Goal: Task Accomplishment & Management: Manage account settings

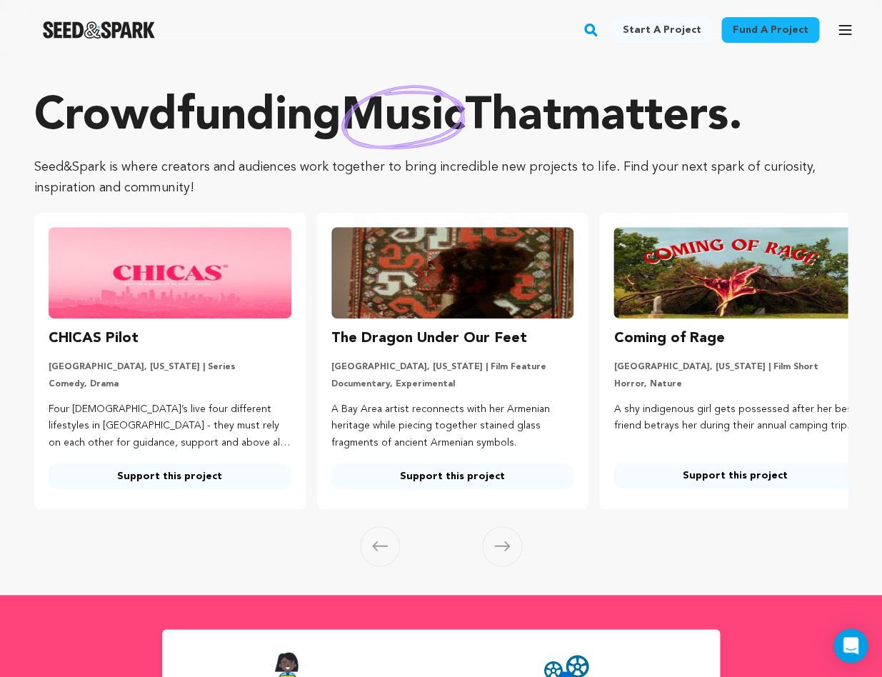
click at [599, 34] on rect "button" at bounding box center [590, 29] width 17 height 17
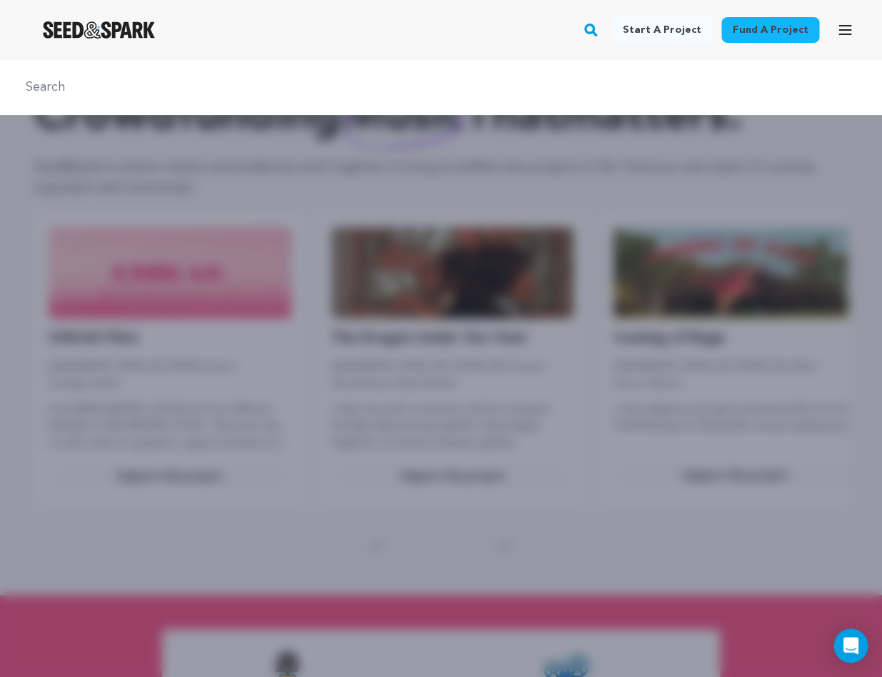
click at [361, 48] on div "Fund a project Start a project Search Login Sign up Start a project Fund a proj…" at bounding box center [429, 29] width 859 height 37
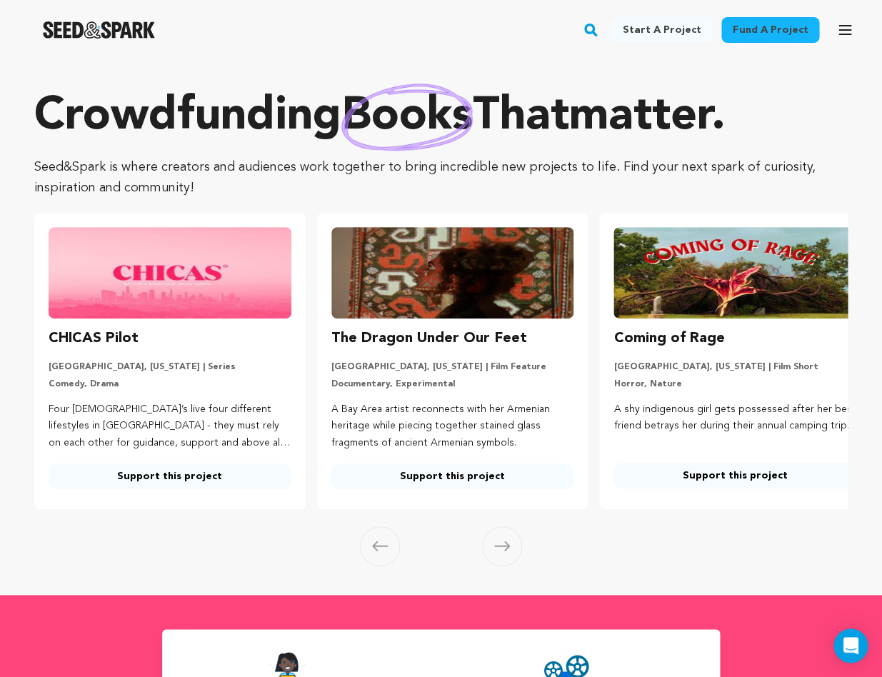
click at [599, 32] on rect "button" at bounding box center [590, 29] width 17 height 17
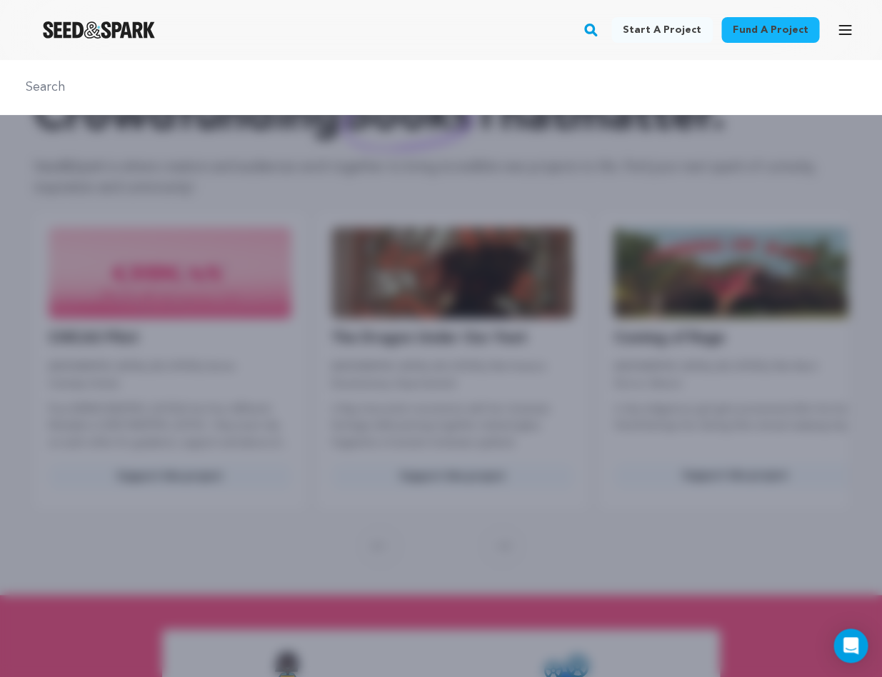
click at [231, 94] on input "text" at bounding box center [440, 87] width 847 height 21
type input "THE MILK OF LIFE"
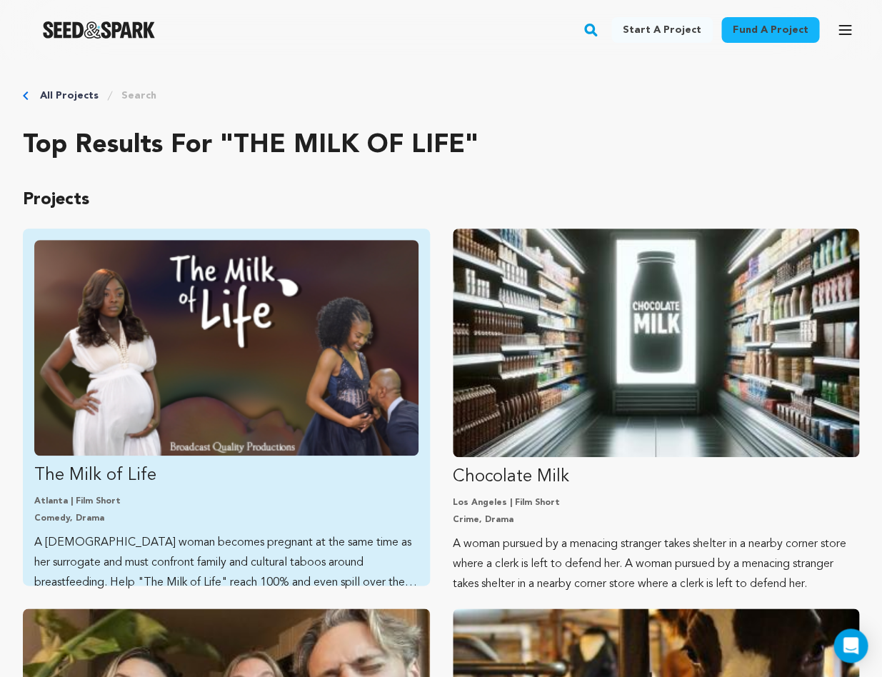
click at [318, 300] on img "Fund The Milk of Life" at bounding box center [226, 348] width 384 height 216
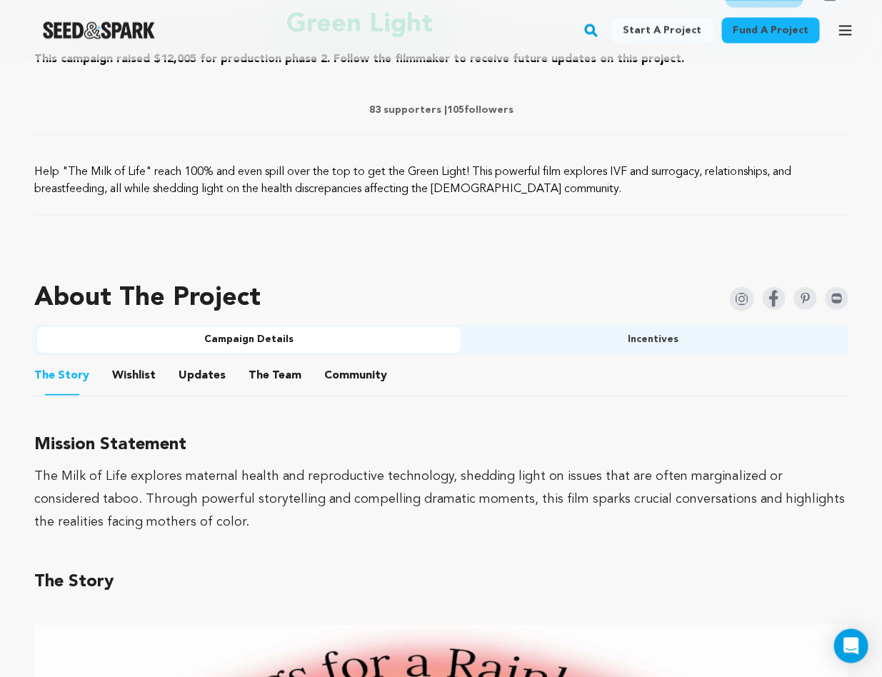
scroll to position [524, 0]
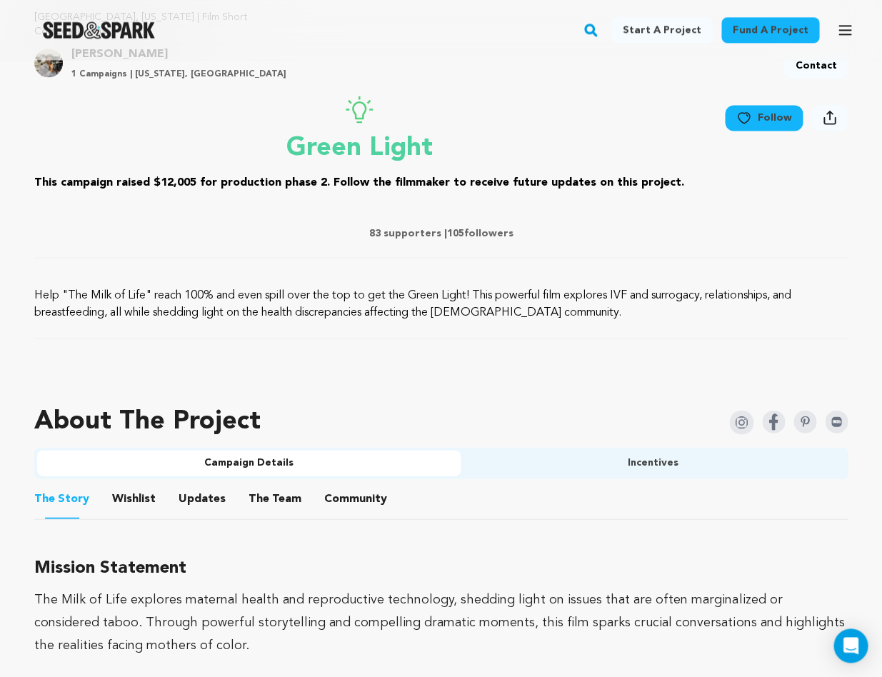
click at [191, 495] on button "Updates" at bounding box center [202, 501] width 34 height 34
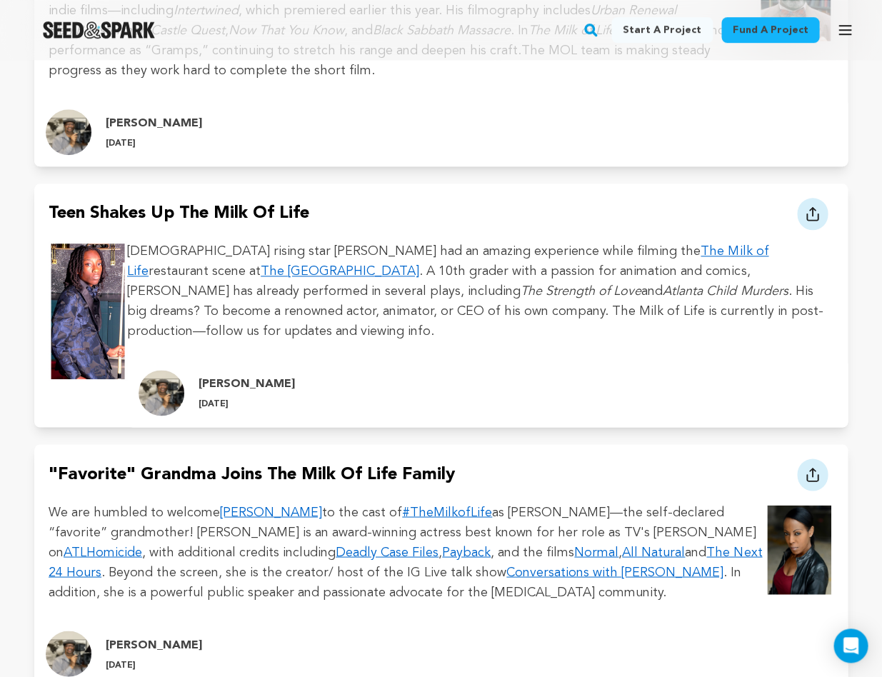
scroll to position [1735, 0]
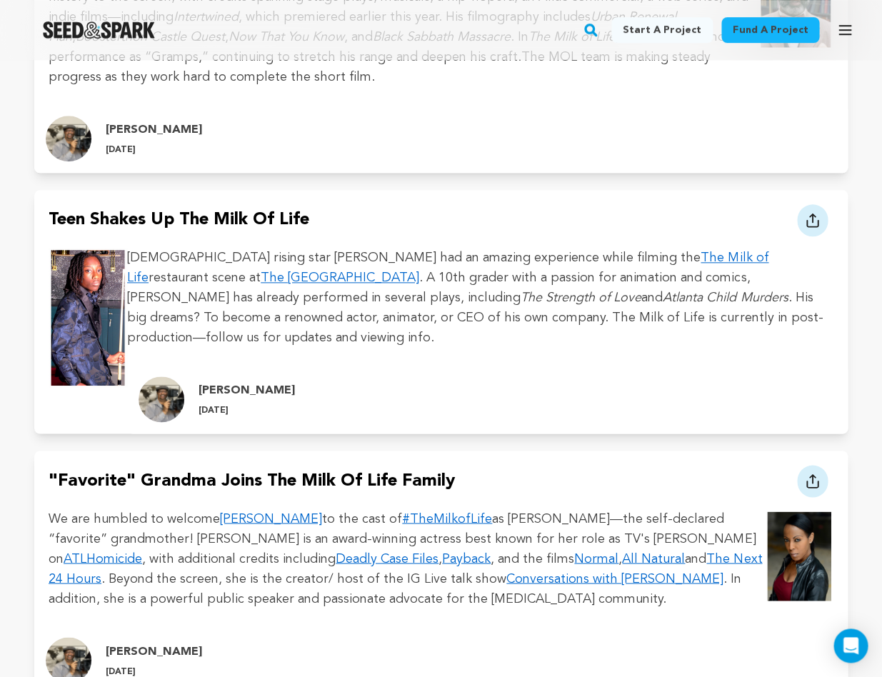
click at [813, 213] on icon at bounding box center [812, 220] width 14 height 15
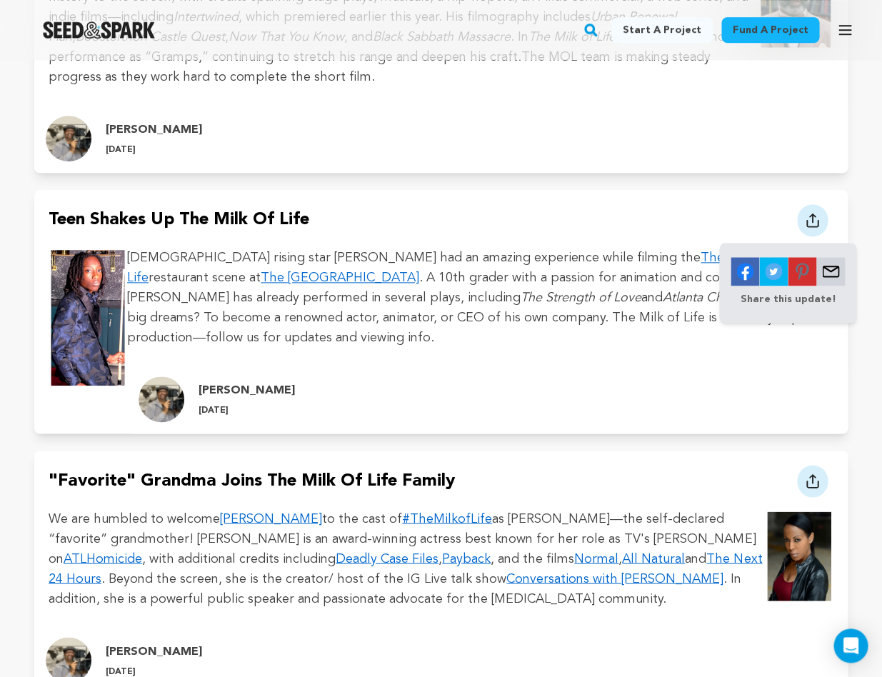
click at [829, 257] on img at bounding box center [830, 271] width 29 height 29
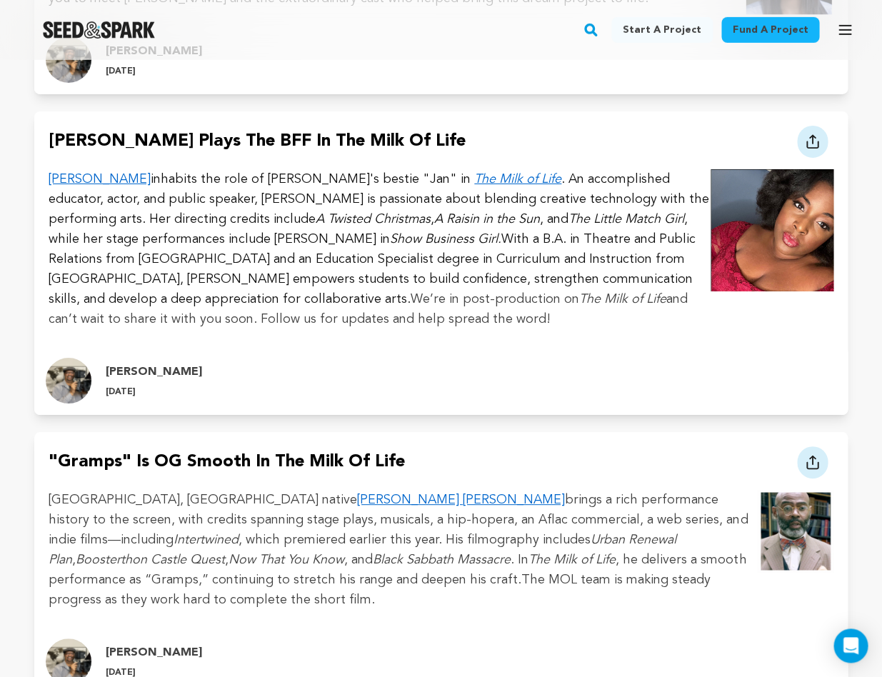
scroll to position [1208, 0]
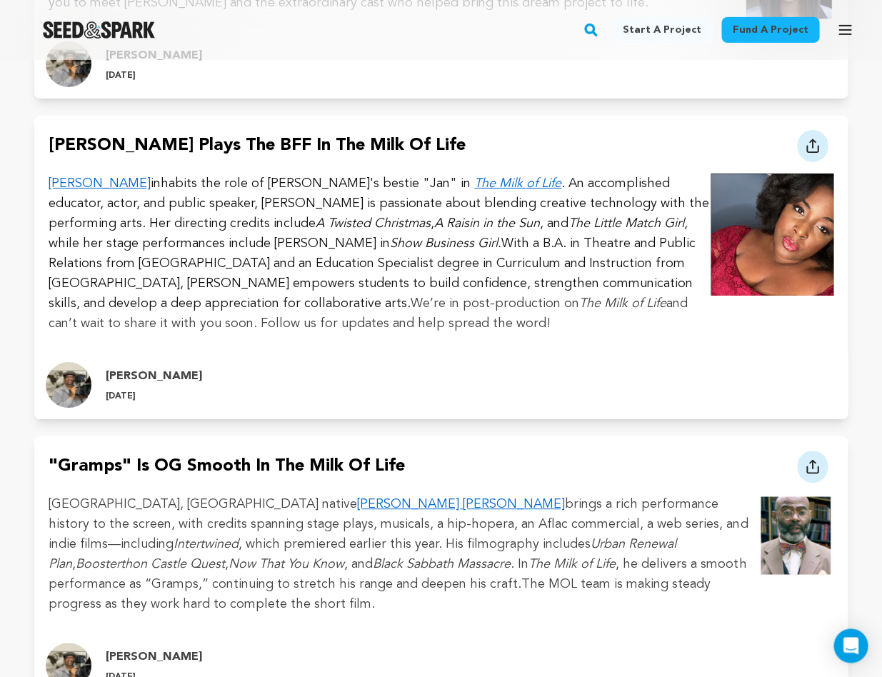
click at [117, 184] on link "[PERSON_NAME]" at bounding box center [100, 183] width 102 height 13
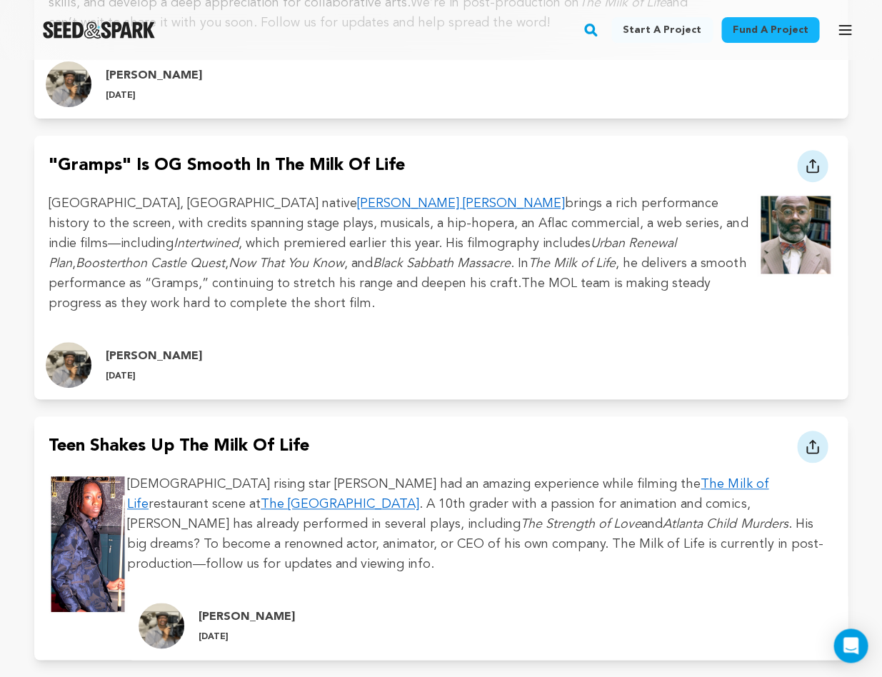
scroll to position [1511, 0]
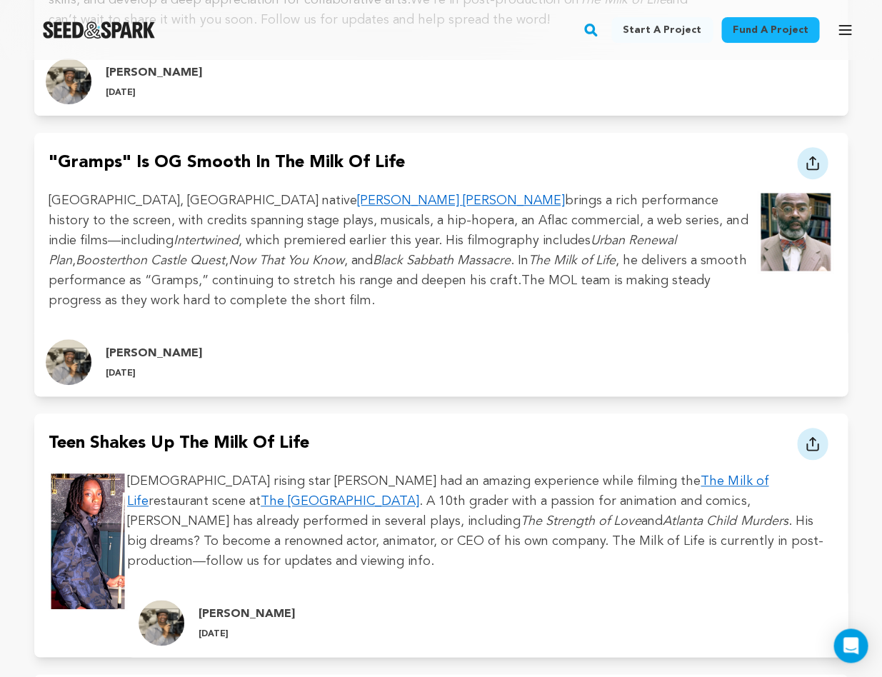
click at [520, 515] on em "The Strength of Love" at bounding box center [580, 521] width 121 height 13
click at [263, 471] on p "15-year-old rising star Amir Brinkley had an amazing experience while filming t…" at bounding box center [441, 521] width 785 height 100
click at [318, 496] on p "15-year-old rising star Amir Brinkley had an amazing experience while filming t…" at bounding box center [441, 521] width 785 height 100
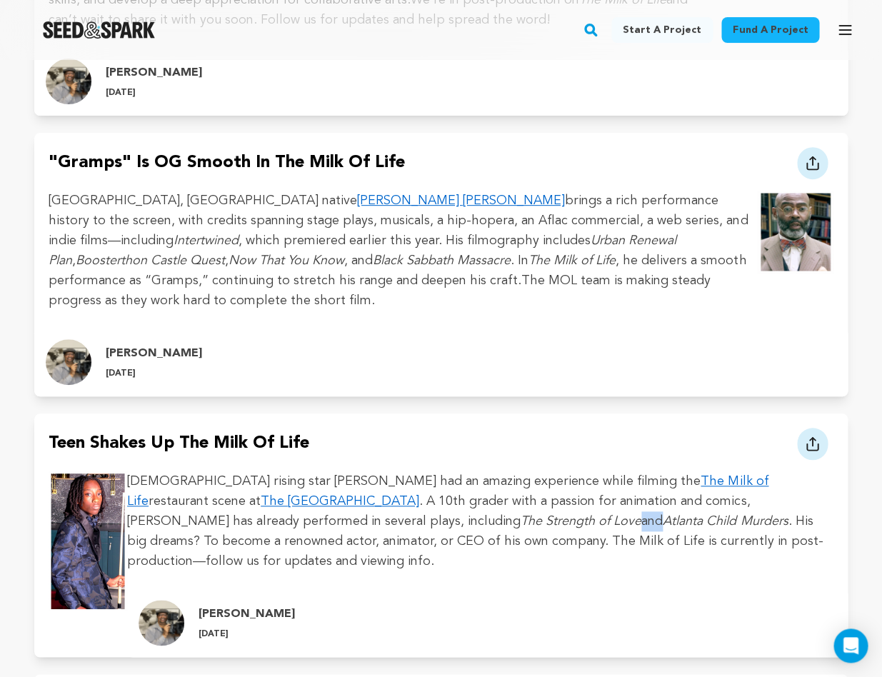
click at [507, 602] on link "Rawn Hairston July 8, 2025" at bounding box center [487, 622] width 720 height 69
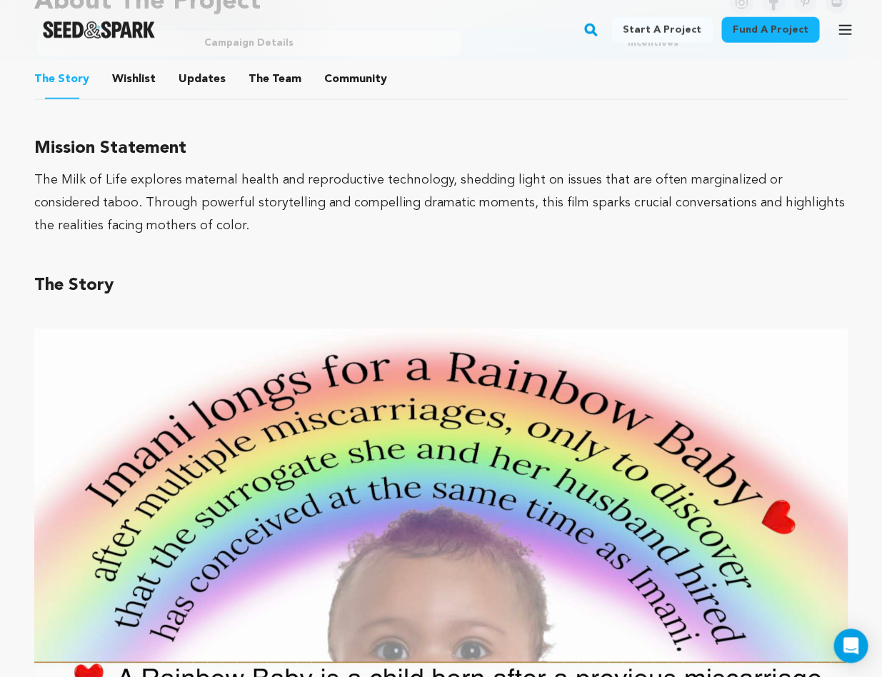
scroll to position [939, 0]
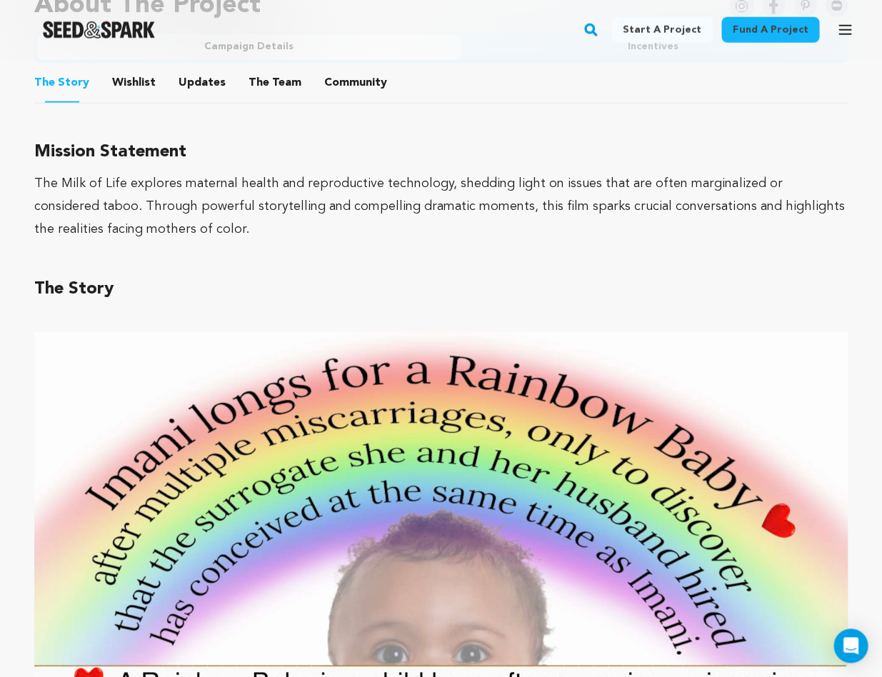
click at [211, 89] on button "Updates" at bounding box center [202, 86] width 34 height 34
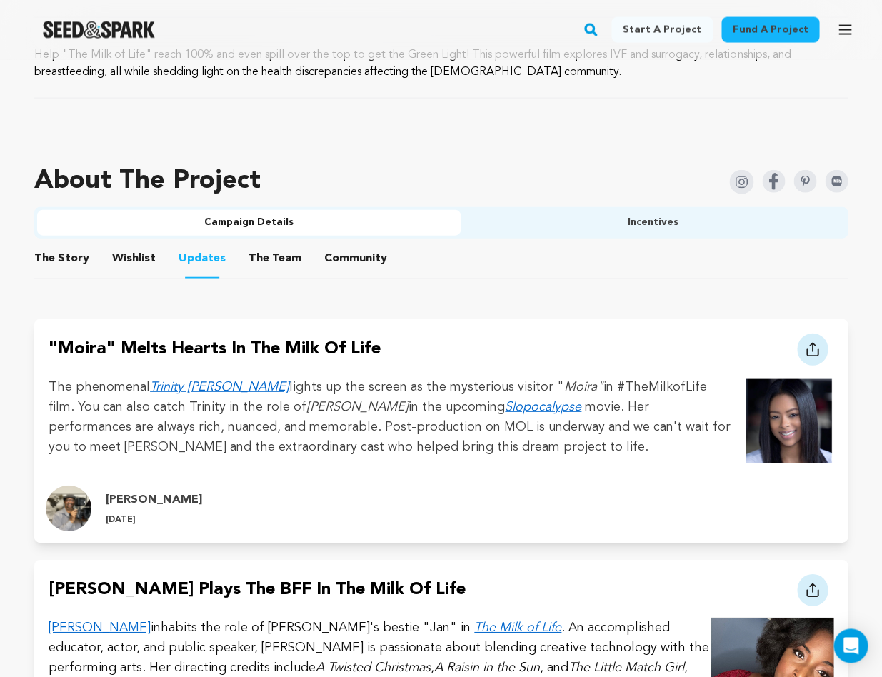
scroll to position [770, 0]
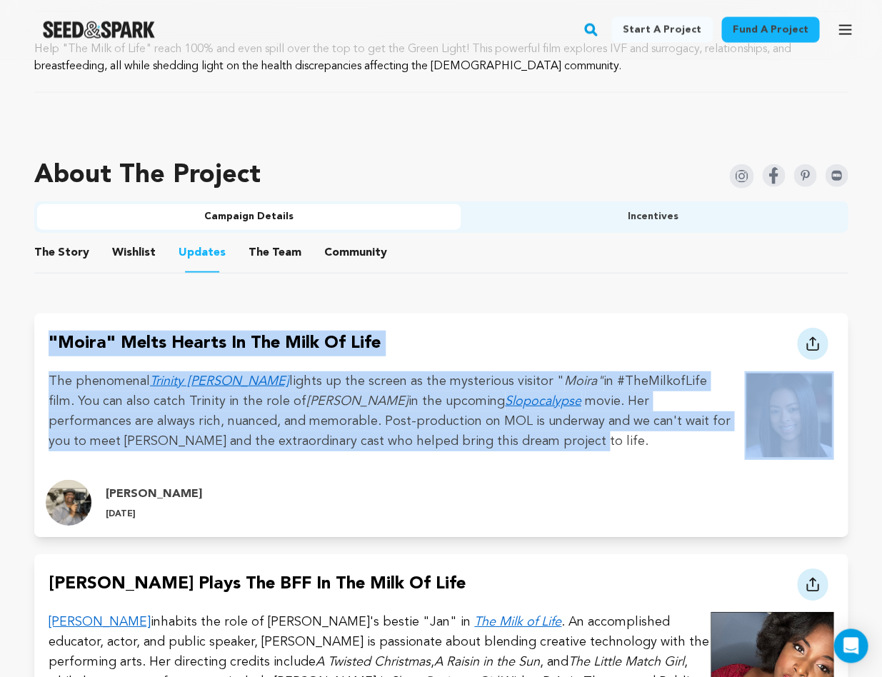
drag, startPoint x: 49, startPoint y: 335, endPoint x: 462, endPoint y: 428, distance: 423.8
click at [461, 429] on div ""Moira" Melts Hearts in The Milk of Life Share this update!" at bounding box center [440, 390] width 813 height 155
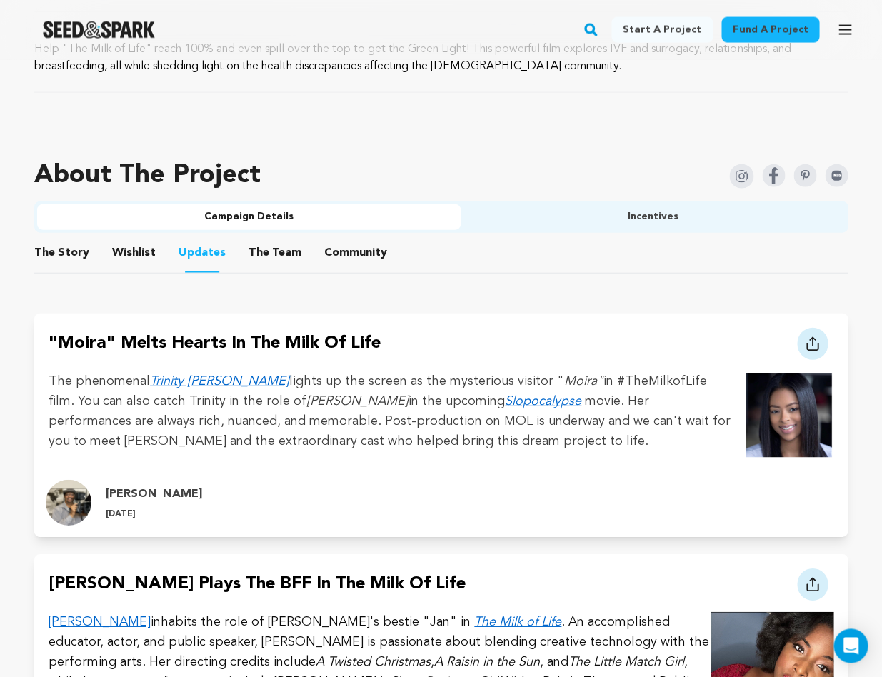
click at [430, 445] on p "The phenomenal Trinity Collette lights up the screen as the mysterious visitor …" at bounding box center [441, 411] width 785 height 80
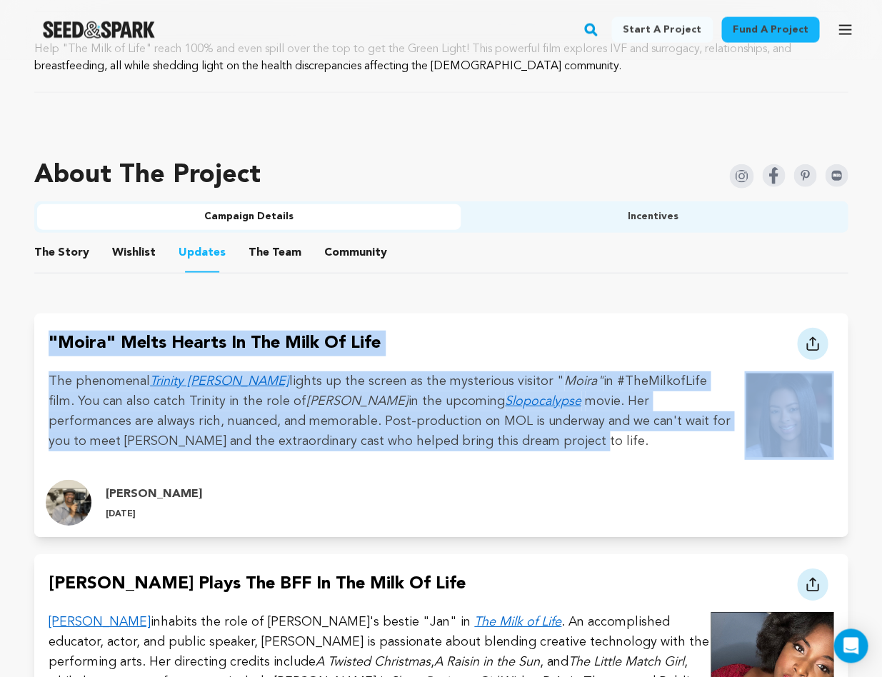
drag, startPoint x: 413, startPoint y: 443, endPoint x: 36, endPoint y: 339, distance: 391.6
click at [36, 339] on div ""Moira" Melts Hearts in The Milk of Life Share this update!" at bounding box center [440, 390] width 813 height 155
copy div ""Moira" Melts Hearts in The Milk of Life Share this update! Share this update! …"
click at [100, 341] on h4 ""Moira" Melts Hearts in The Milk of Life" at bounding box center [215, 345] width 332 height 29
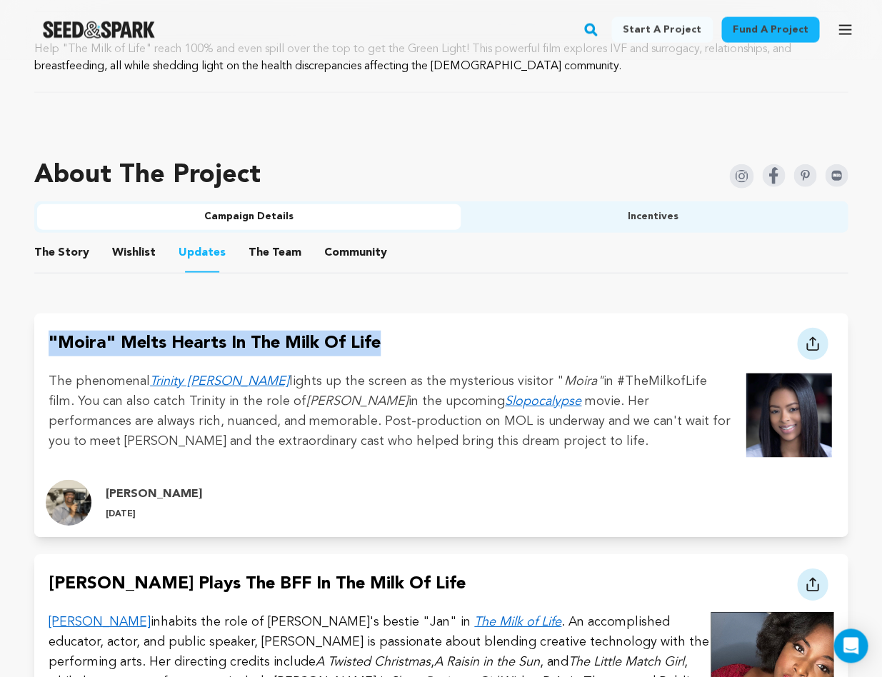
drag, startPoint x: 49, startPoint y: 336, endPoint x: 382, endPoint y: 338, distance: 333.4
click at [383, 338] on div ""Moira" Melts Hearts in The Milk of Life" at bounding box center [441, 345] width 785 height 29
copy h4 ""Moira" Melts Hearts in The Milk of Life"
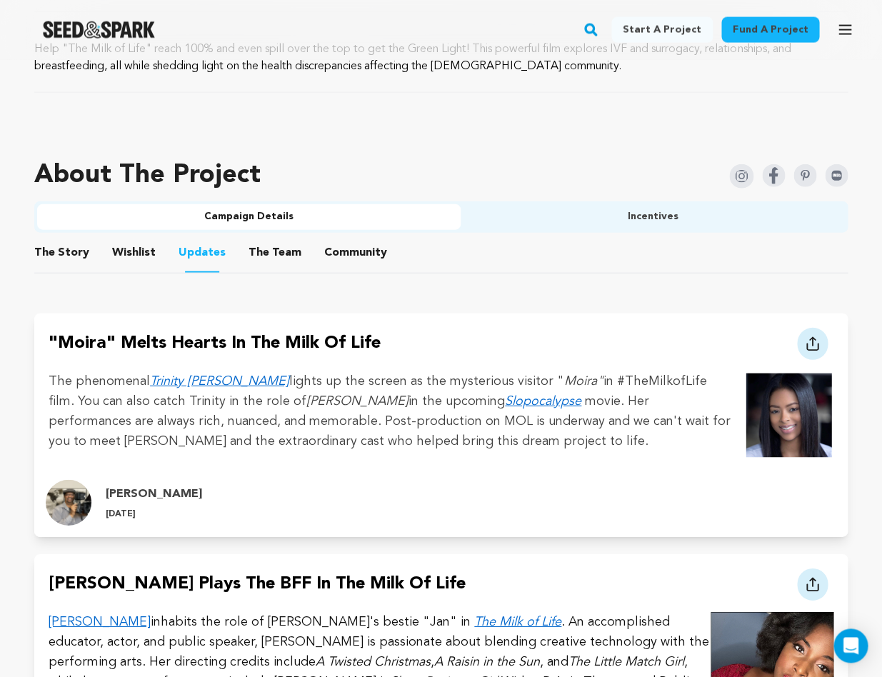
click at [208, 365] on div ""Moira" Melts Hearts in The Milk of Life Share this update!" at bounding box center [440, 390] width 813 height 155
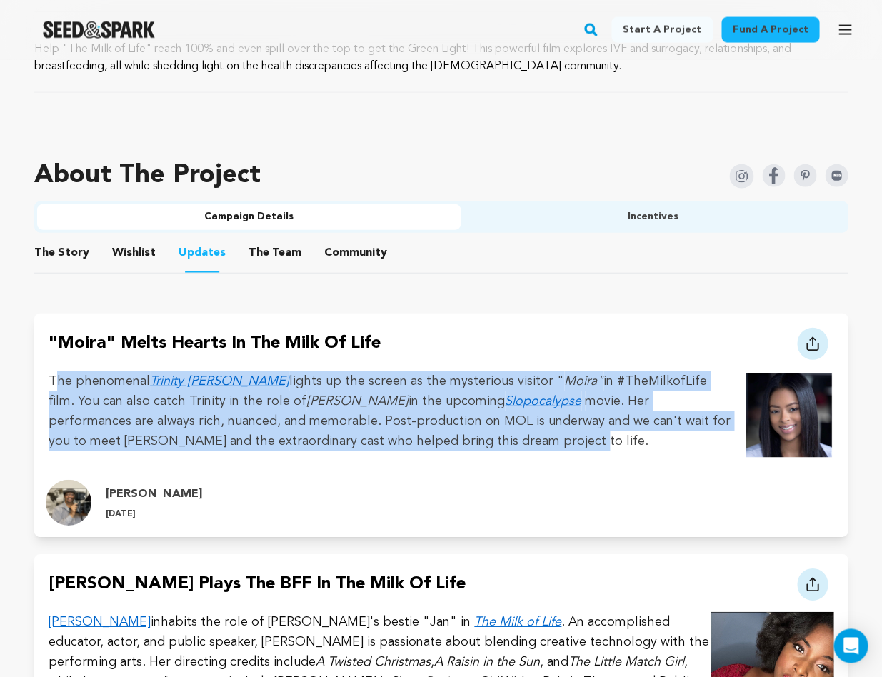
drag, startPoint x: 408, startPoint y: 433, endPoint x: 35, endPoint y: 382, distance: 376.9
click at [35, 382] on div ""Moira" Melts Hearts in The Milk of Life Share this update!" at bounding box center [440, 390] width 813 height 155
copy p "The phenomenal Trinity Collette lights up the screen as the mysterious visitor …"
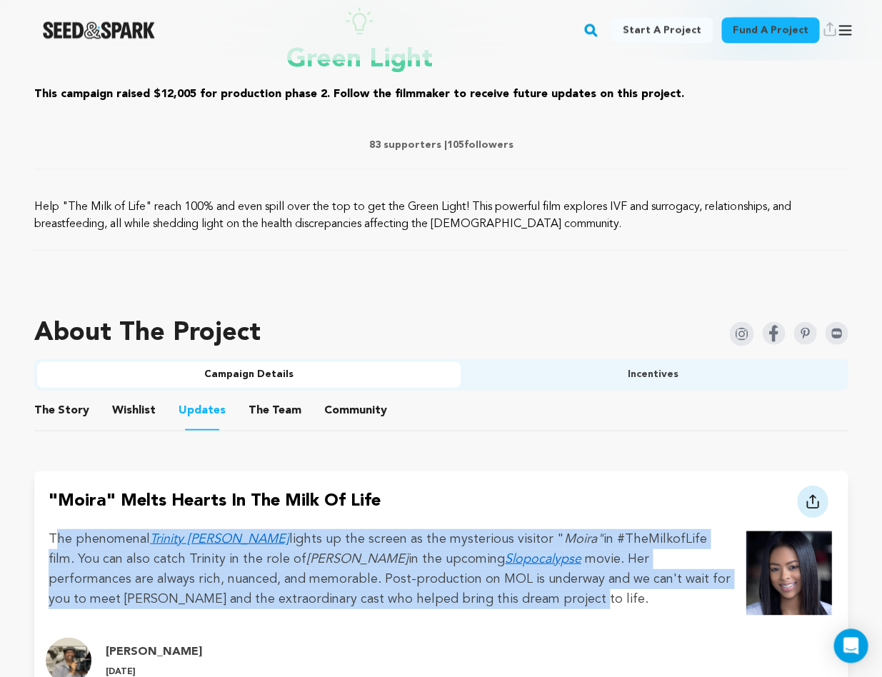
scroll to position [548, 0]
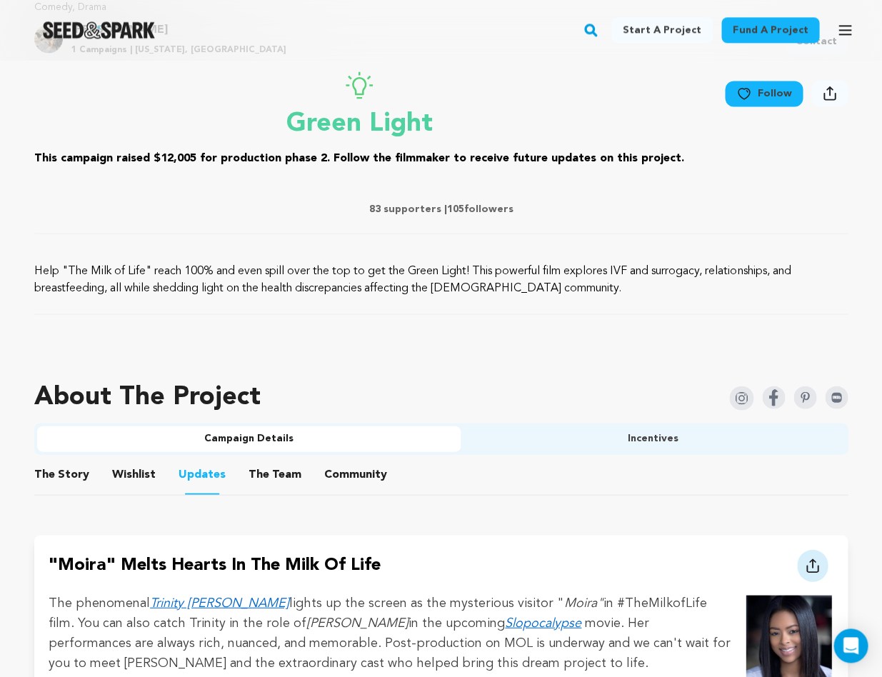
click at [755, 478] on ul "The Story The Story Wishlist Wishlist Updates Updates The Team The Team Communi…" at bounding box center [440, 474] width 813 height 41
click at [847, 34] on icon "button" at bounding box center [844, 30] width 11 height 9
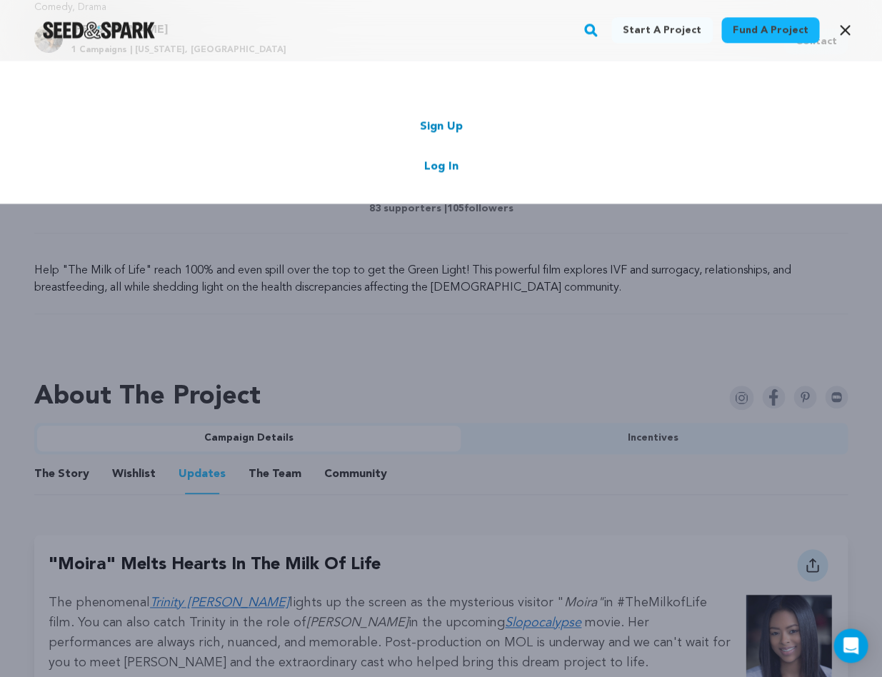
click at [441, 163] on link "Log In" at bounding box center [441, 166] width 34 height 17
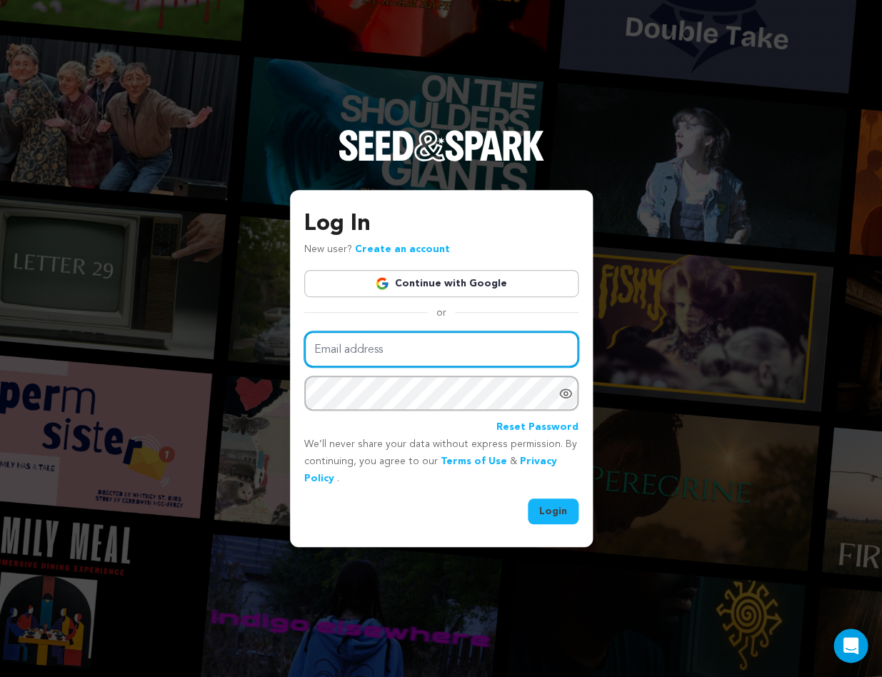
type input "[EMAIL_ADDRESS][DOMAIN_NAME]"
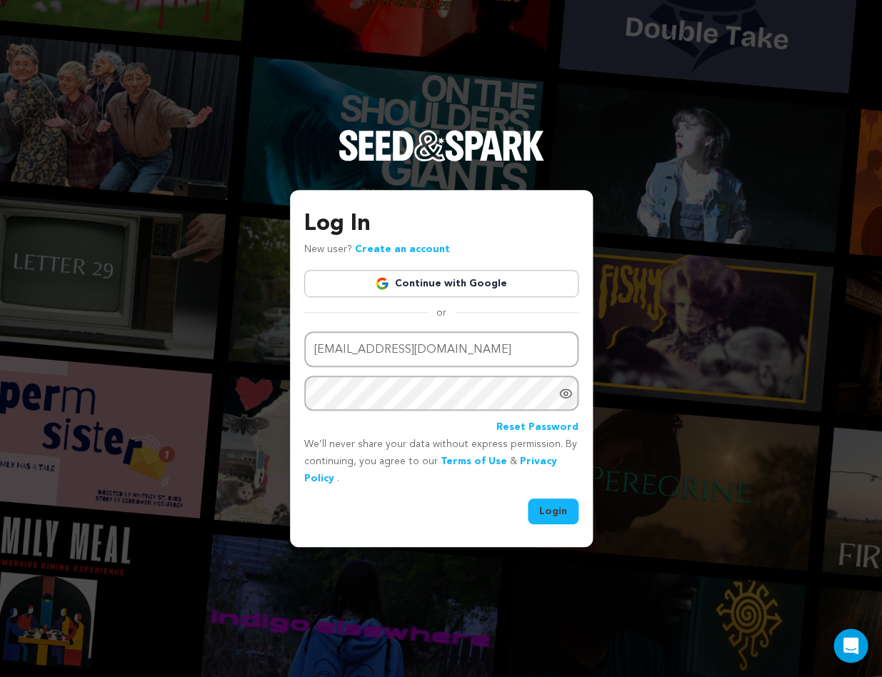
click at [543, 499] on button "Login" at bounding box center [553, 511] width 51 height 26
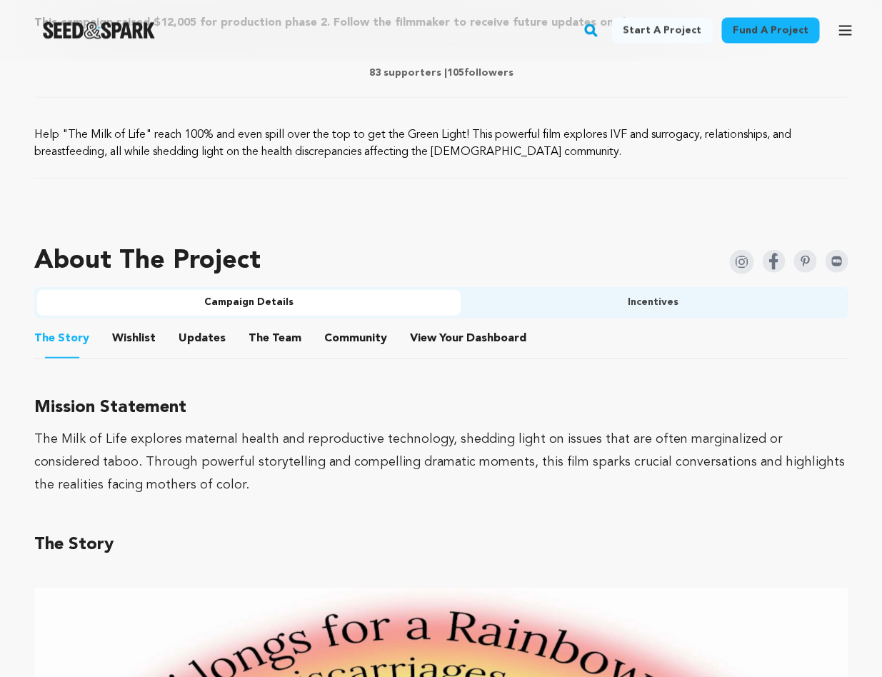
scroll to position [720, 0]
click at [210, 329] on button "Updates" at bounding box center [202, 340] width 34 height 34
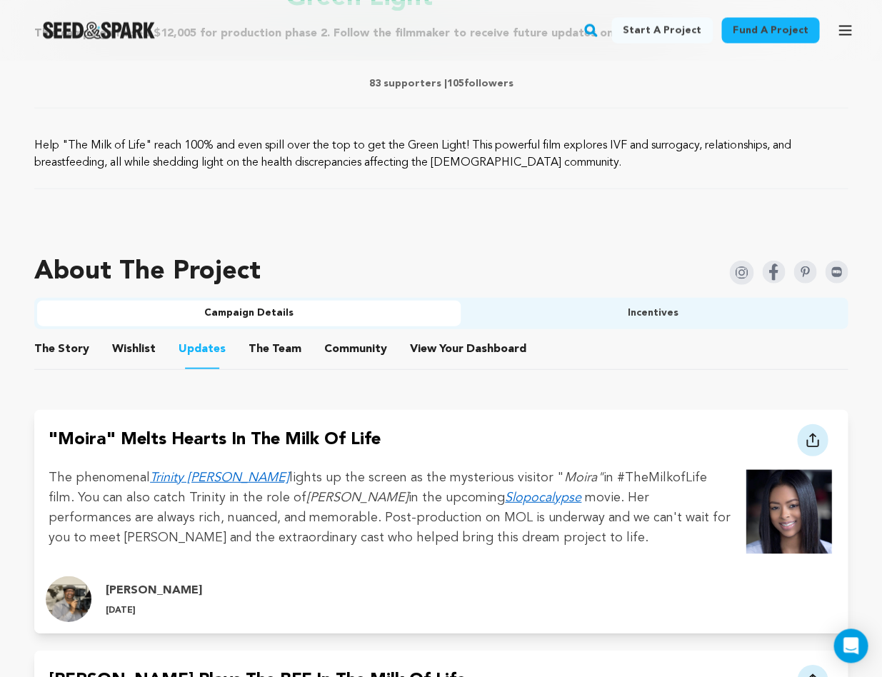
scroll to position [696, 0]
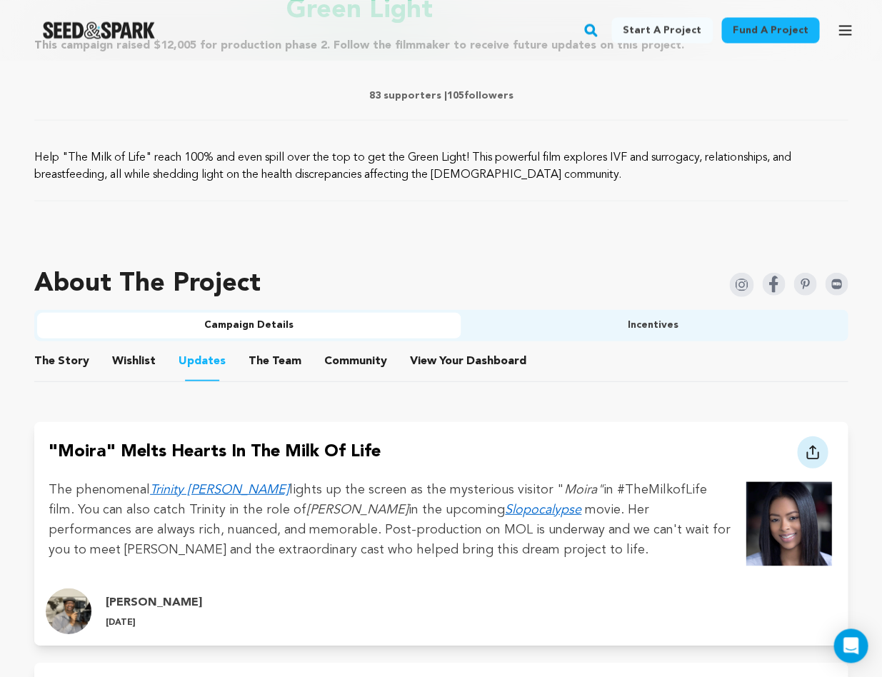
click at [200, 356] on button "Updates" at bounding box center [202, 363] width 34 height 36
click at [228, 318] on button "Campaign Details" at bounding box center [248, 325] width 423 height 26
click at [204, 358] on button "Updates" at bounding box center [202, 363] width 34 height 36
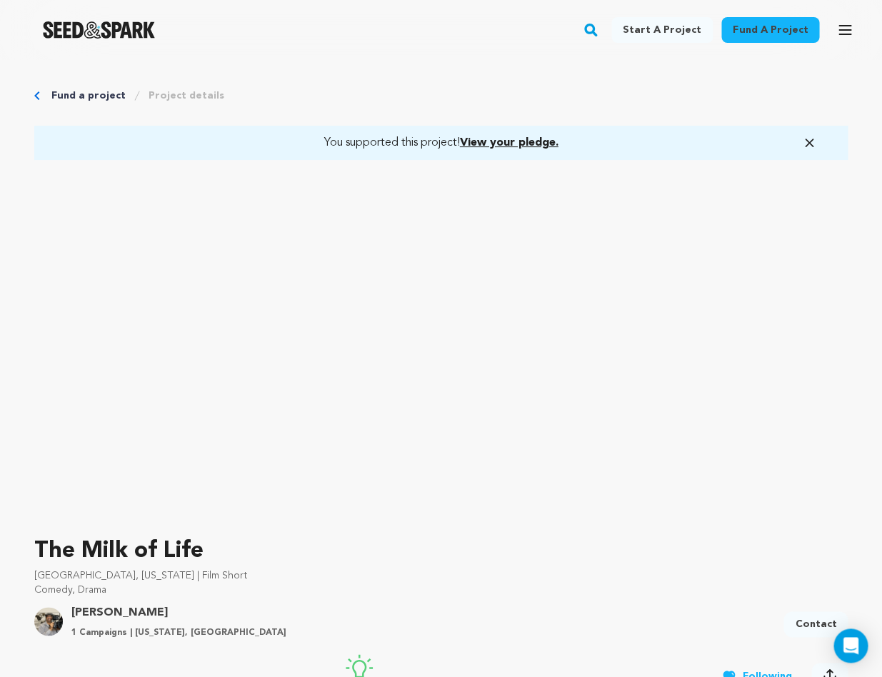
scroll to position [0, 0]
click at [503, 138] on span "View your pledge." at bounding box center [509, 142] width 99 height 11
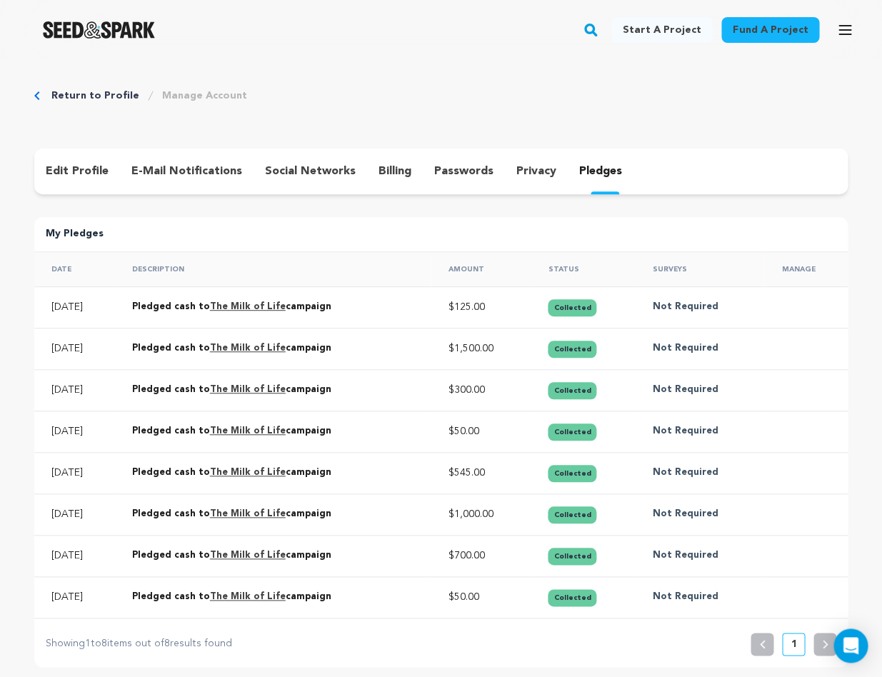
click at [36, 94] on icon "Breadcrumb" at bounding box center [36, 95] width 5 height 9
click at [92, 29] on img "Seed&Spark Homepage" at bounding box center [99, 29] width 112 height 17
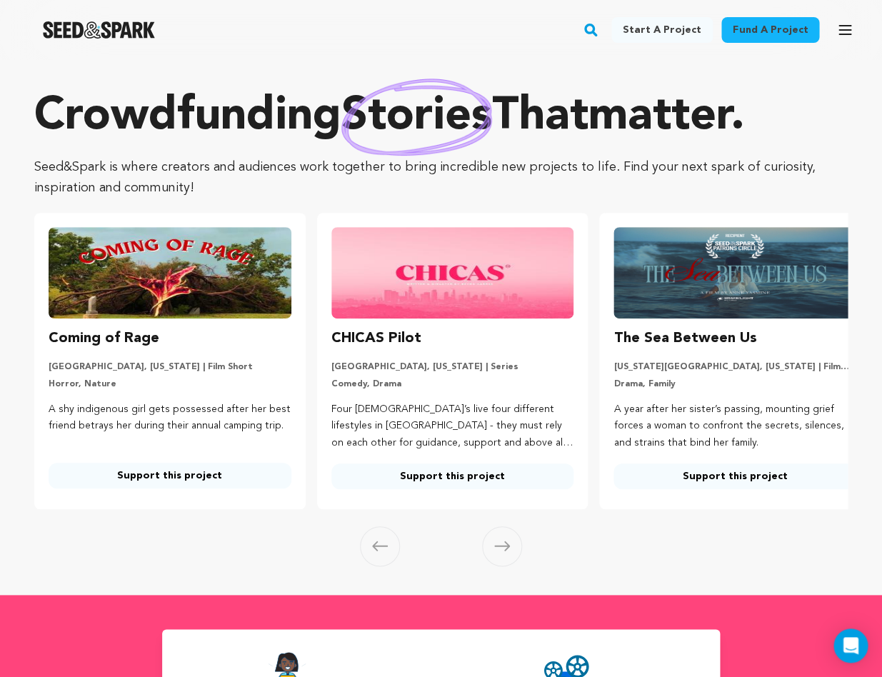
click at [594, 29] on icon "button" at bounding box center [591, 29] width 18 height 17
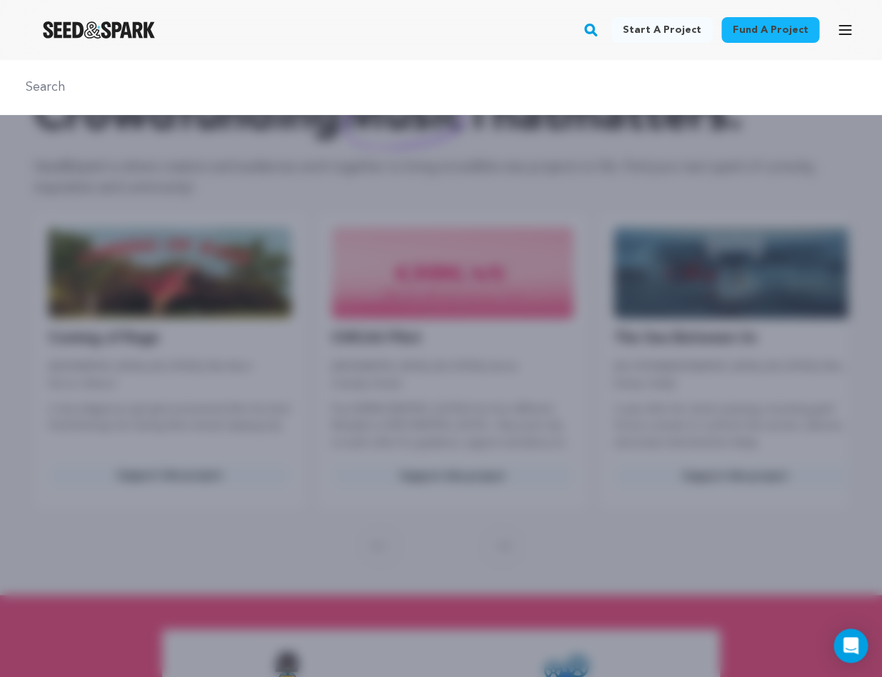
click at [366, 91] on input "text" at bounding box center [440, 87] width 847 height 21
type input "The Milk of Life"
click at [147, 89] on input "The Milk of Life" at bounding box center [440, 87] width 847 height 21
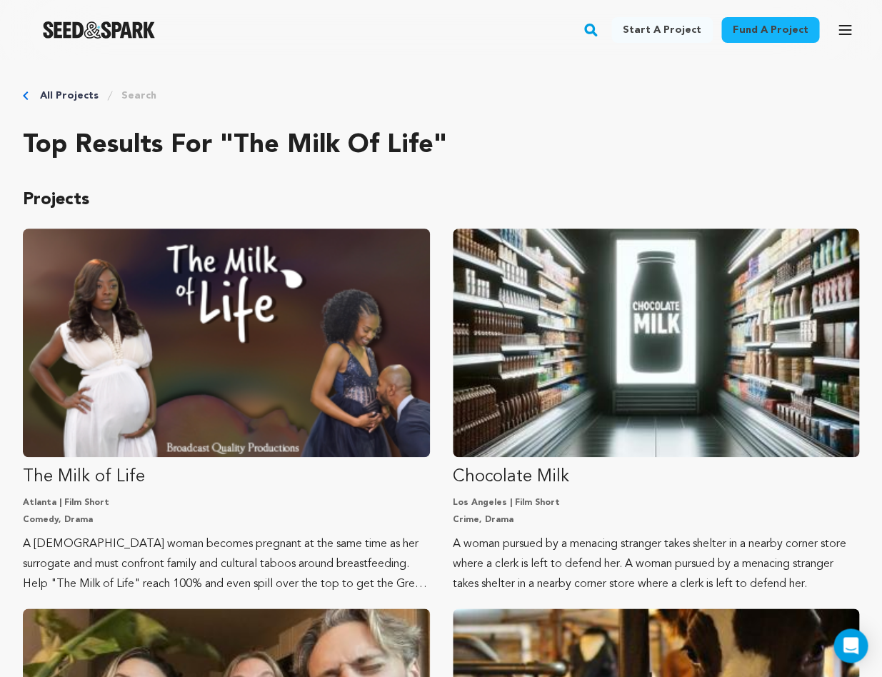
click at [834, 26] on button "Open main menu" at bounding box center [844, 30] width 29 height 29
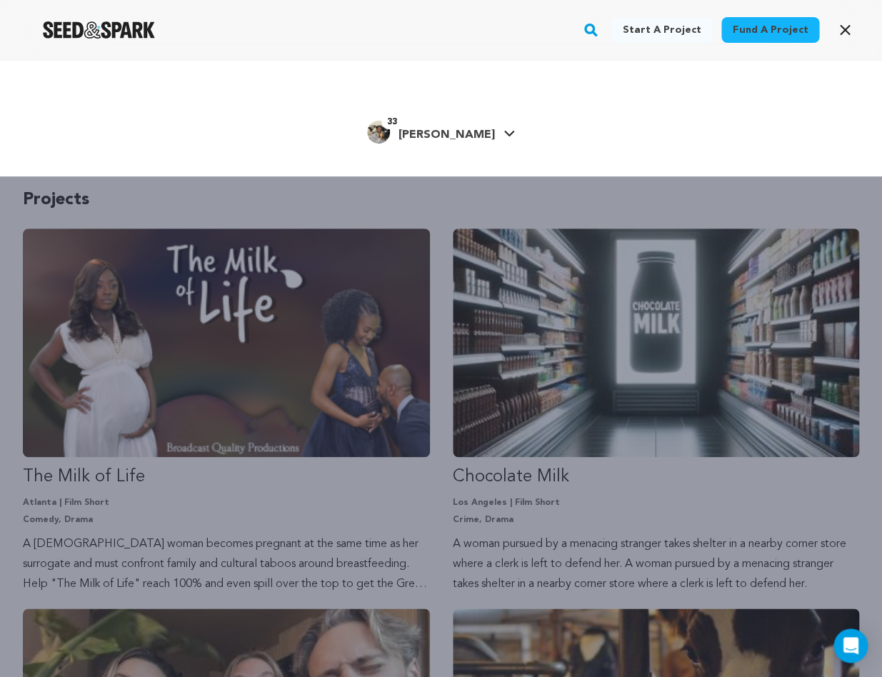
click at [483, 126] on link "33 [PERSON_NAME] H." at bounding box center [441, 131] width 148 height 26
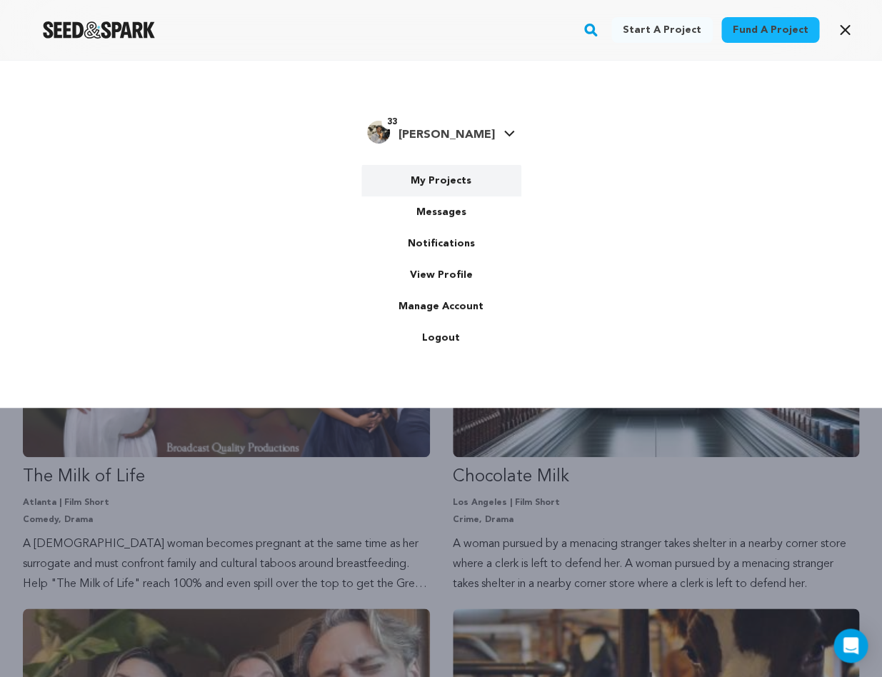
click at [443, 183] on link "My Projects" at bounding box center [441, 180] width 160 height 31
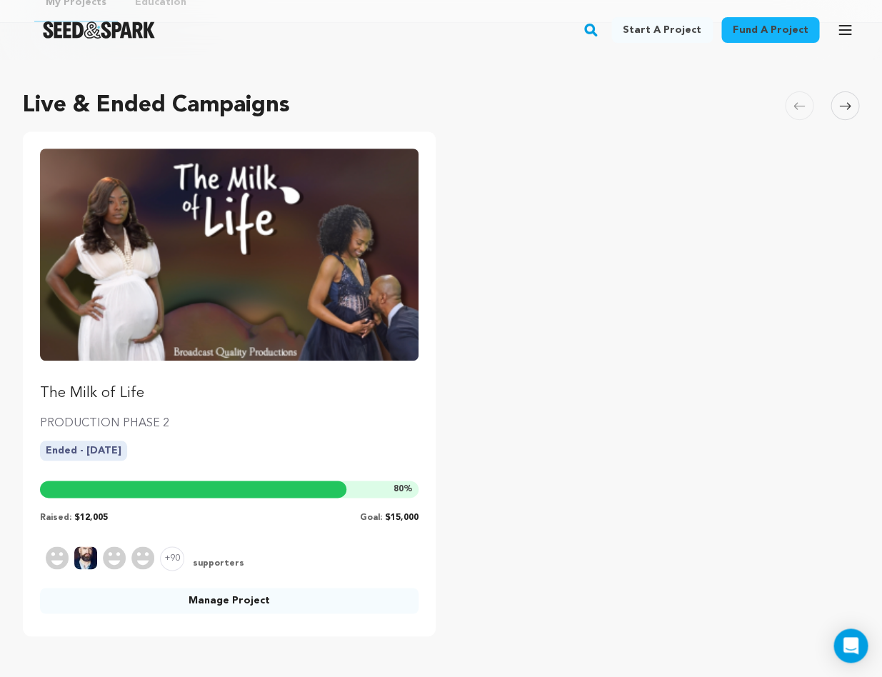
scroll to position [80, 0]
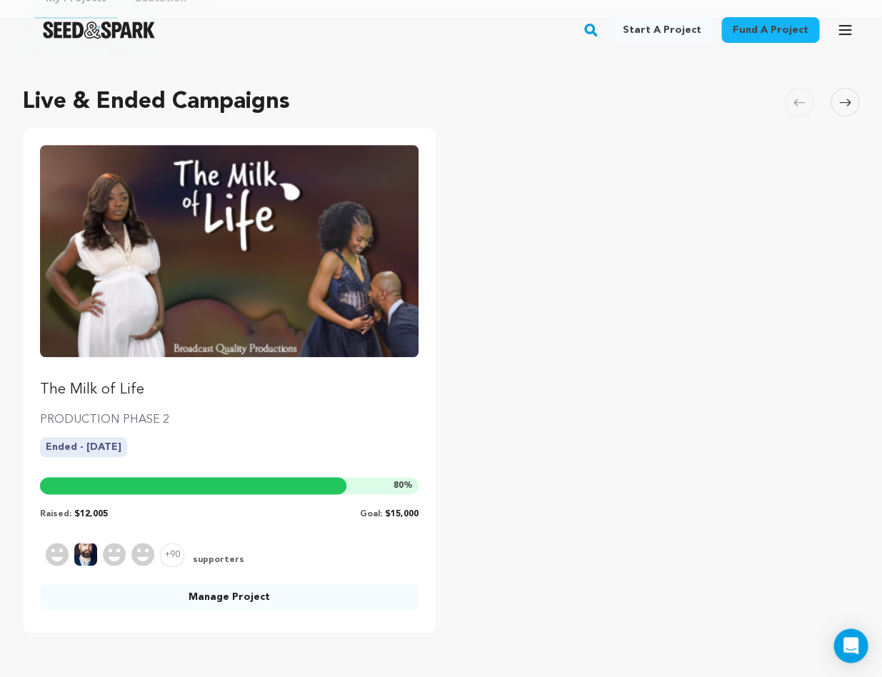
click at [206, 596] on link "Manage Project" at bounding box center [229, 597] width 378 height 26
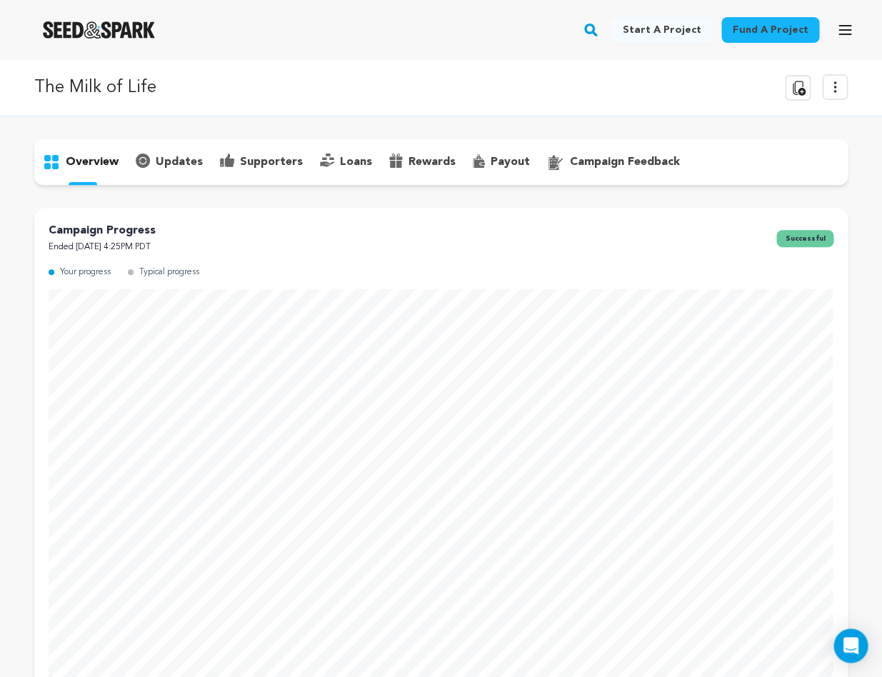
click at [191, 154] on p "updates" at bounding box center [179, 161] width 47 height 17
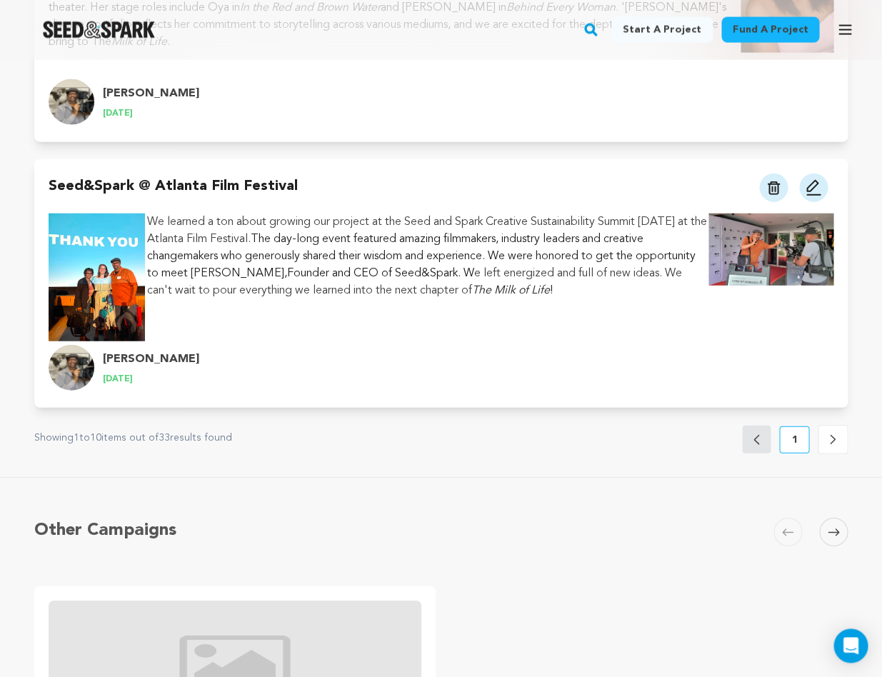
scroll to position [2264, 0]
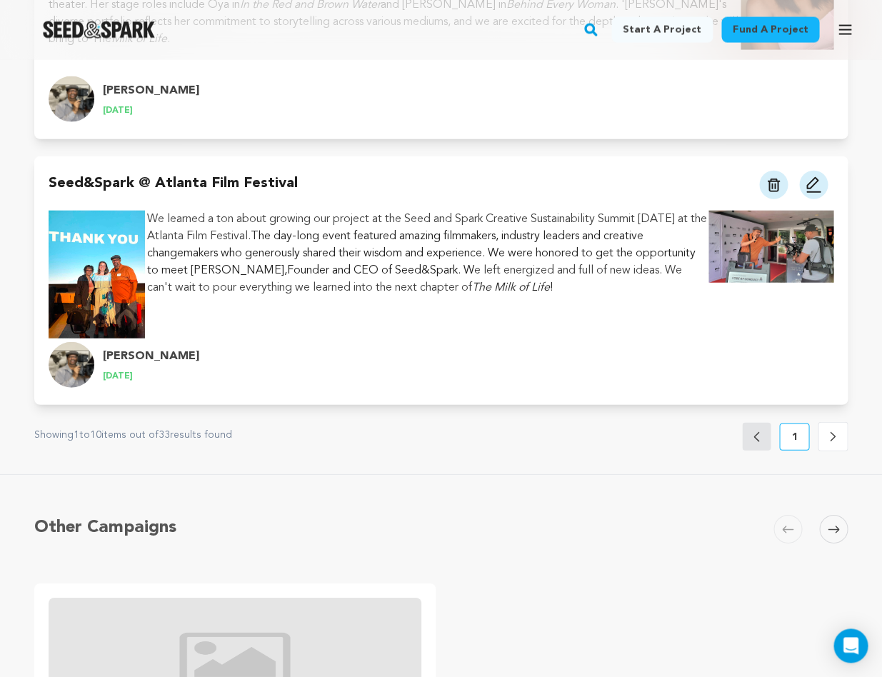
click at [829, 431] on icon at bounding box center [832, 436] width 6 height 11
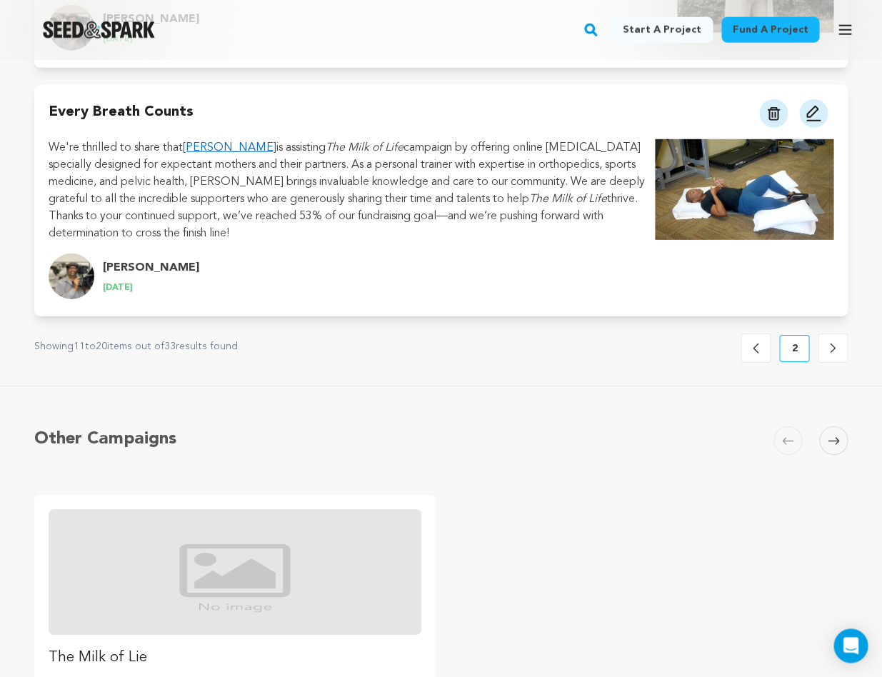
scroll to position [2473, 0]
click at [839, 339] on button "Next" at bounding box center [832, 347] width 30 height 29
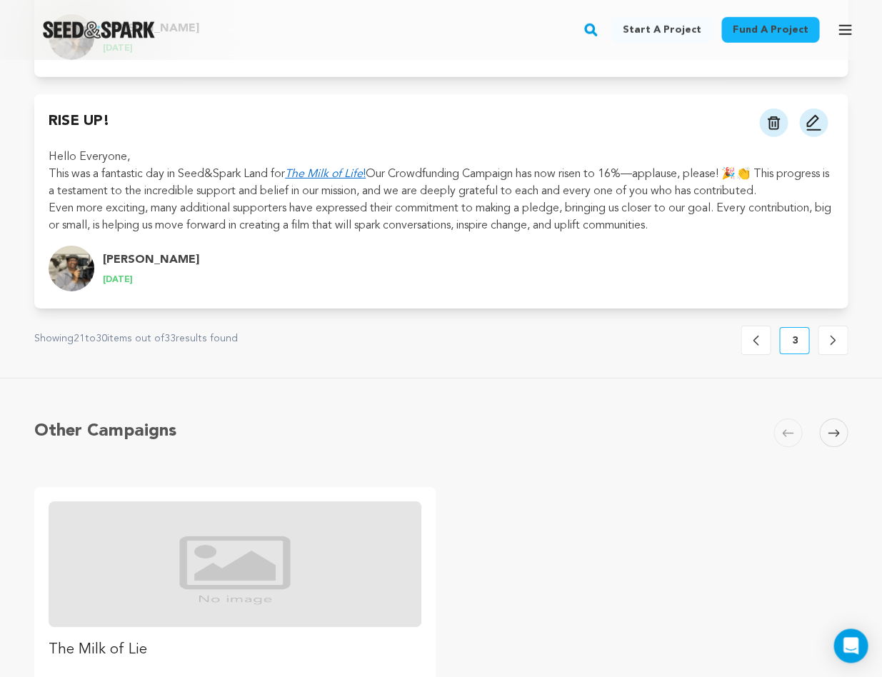
scroll to position [2550, 0]
click at [832, 331] on button "Next" at bounding box center [832, 339] width 30 height 29
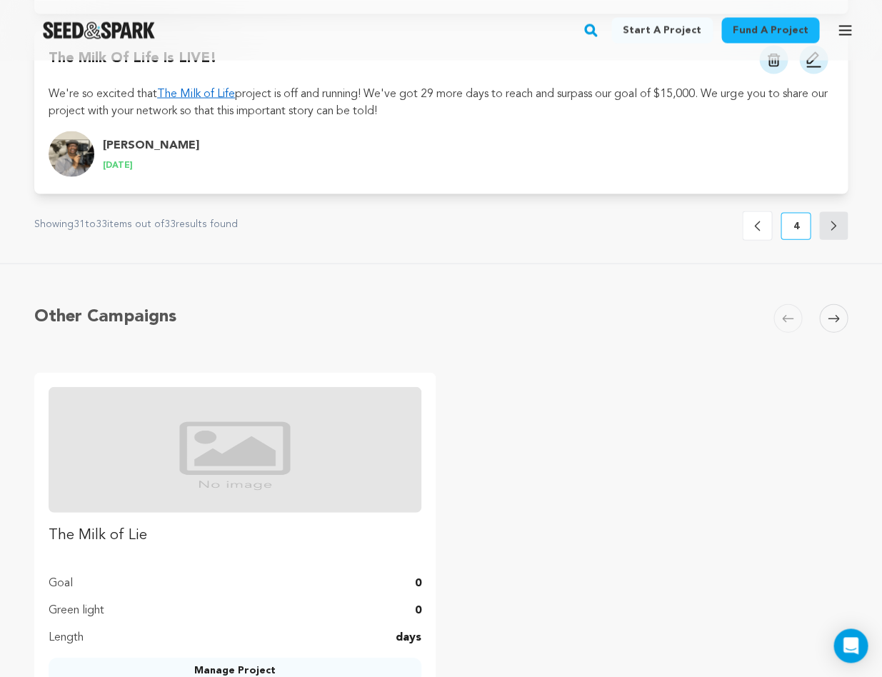
scroll to position [756, 0]
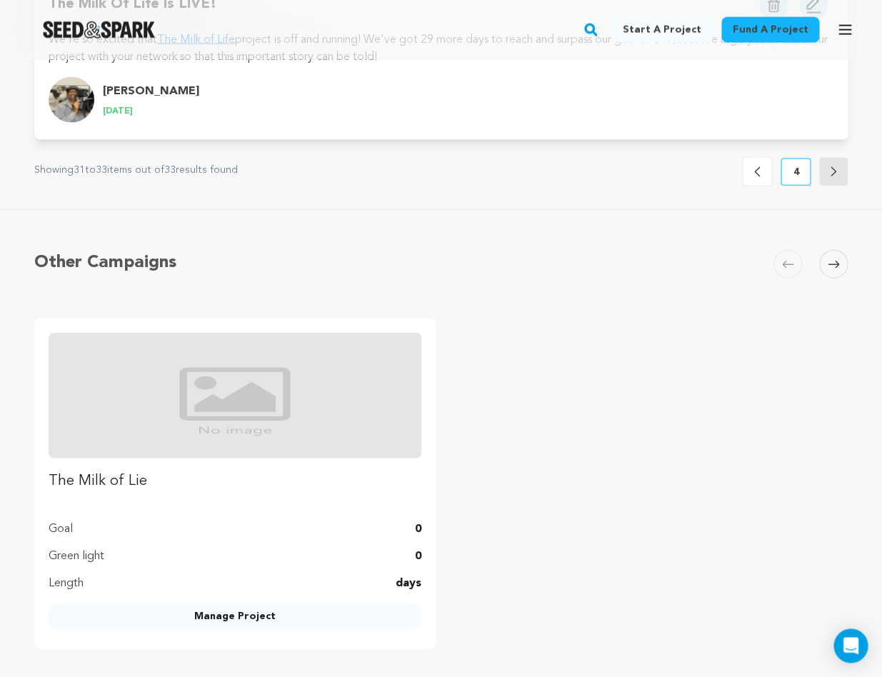
click at [757, 171] on icon at bounding box center [757, 171] width 6 height 11
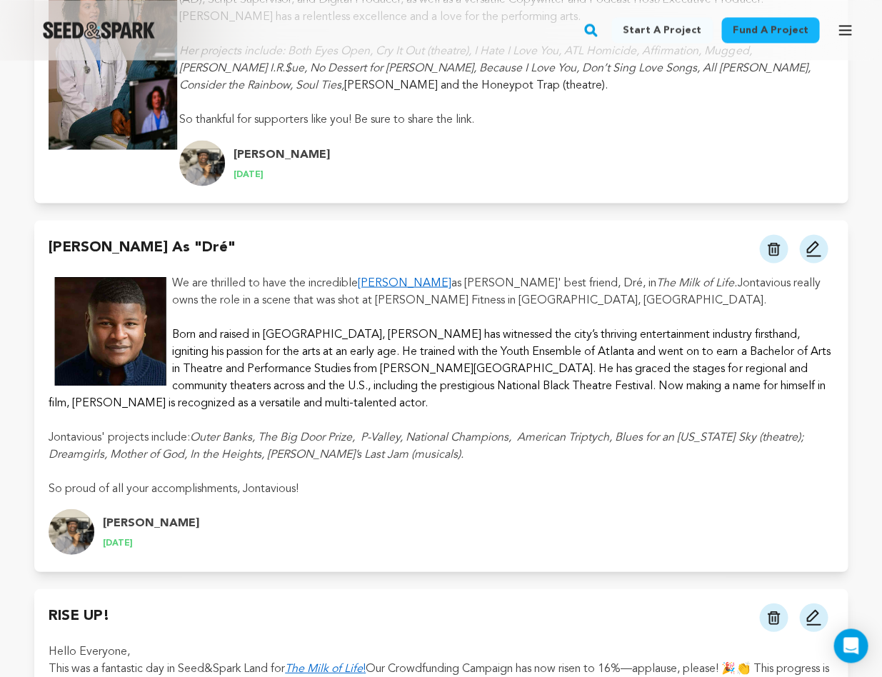
scroll to position [2092, 0]
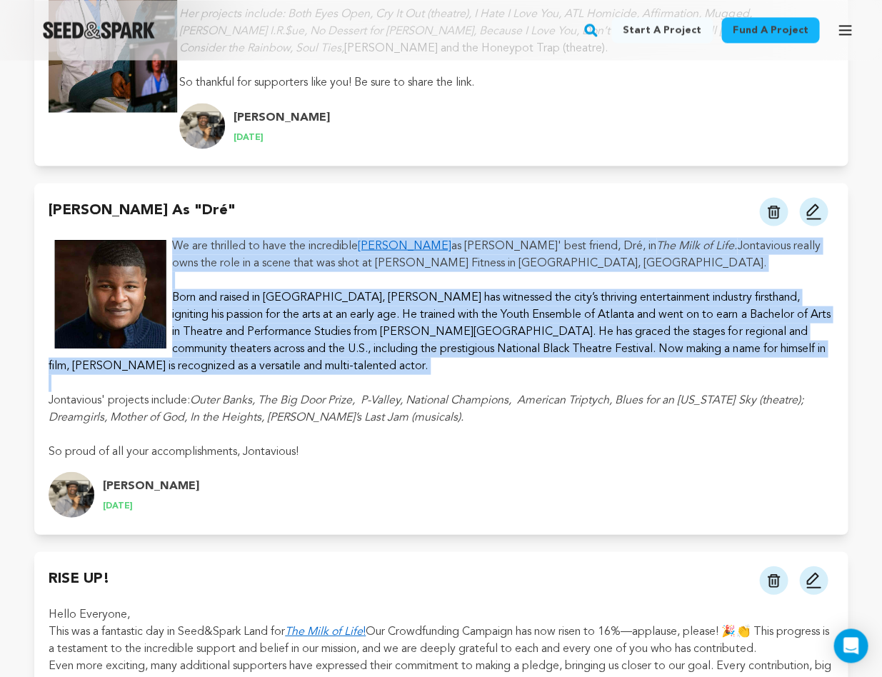
drag, startPoint x: 174, startPoint y: 224, endPoint x: 462, endPoint y: 371, distance: 323.1
click at [462, 371] on div "We are thrilled to have the incredible [PERSON_NAME] as [PERSON_NAME]' best fri…" at bounding box center [441, 348] width 785 height 223
click at [390, 402] on em "Outer Banks, The Big Door Prize, P-Valley, National Champions, American Triptyc…" at bounding box center [426, 408] width 754 height 29
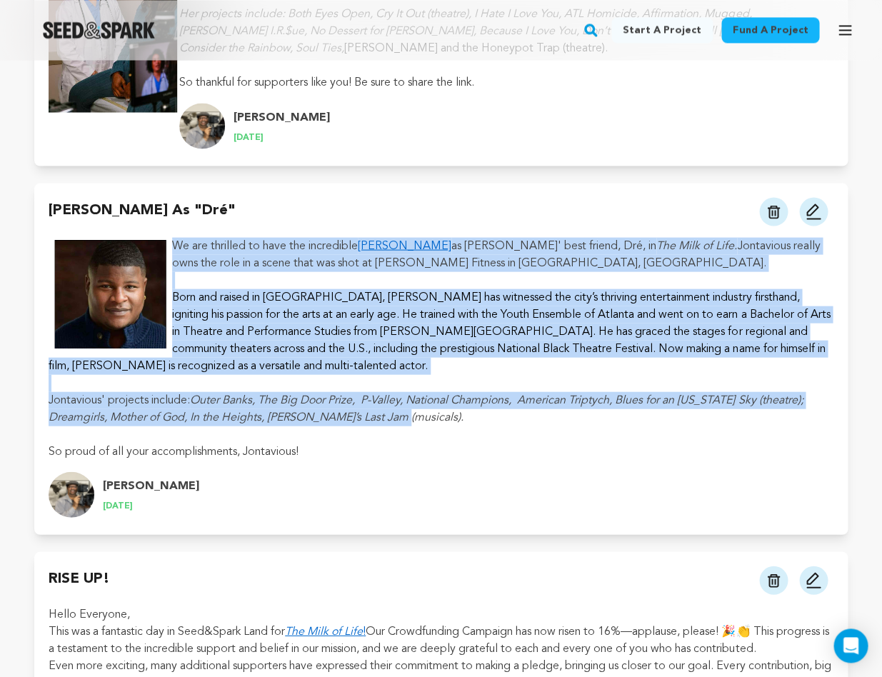
drag, startPoint x: 434, startPoint y: 404, endPoint x: 171, endPoint y: 228, distance: 316.0
click at [171, 237] on div "We are thrilled to have the incredible [PERSON_NAME] as [PERSON_NAME]' best fri…" at bounding box center [441, 348] width 785 height 223
copy div "We are thrilled to have the incredible [PERSON_NAME] as [PERSON_NAME]' best fri…"
